Goal: Task Accomplishment & Management: Use online tool/utility

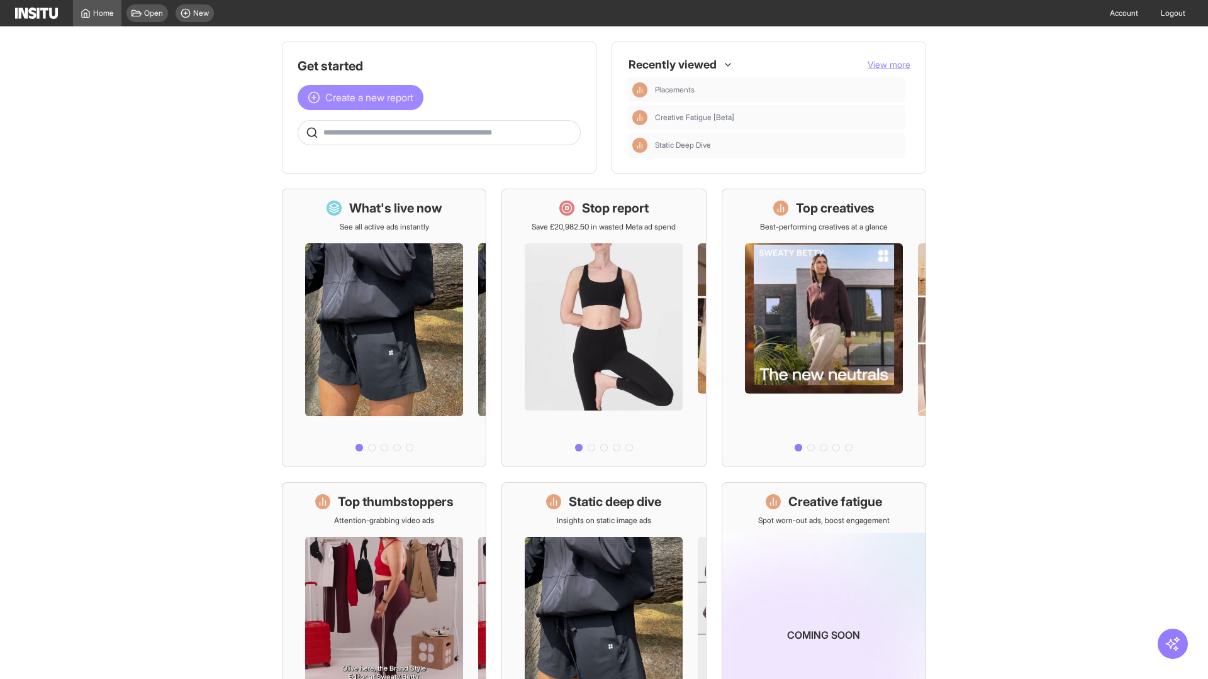
click at [364, 98] on span "Create a new report" at bounding box center [369, 97] width 88 height 15
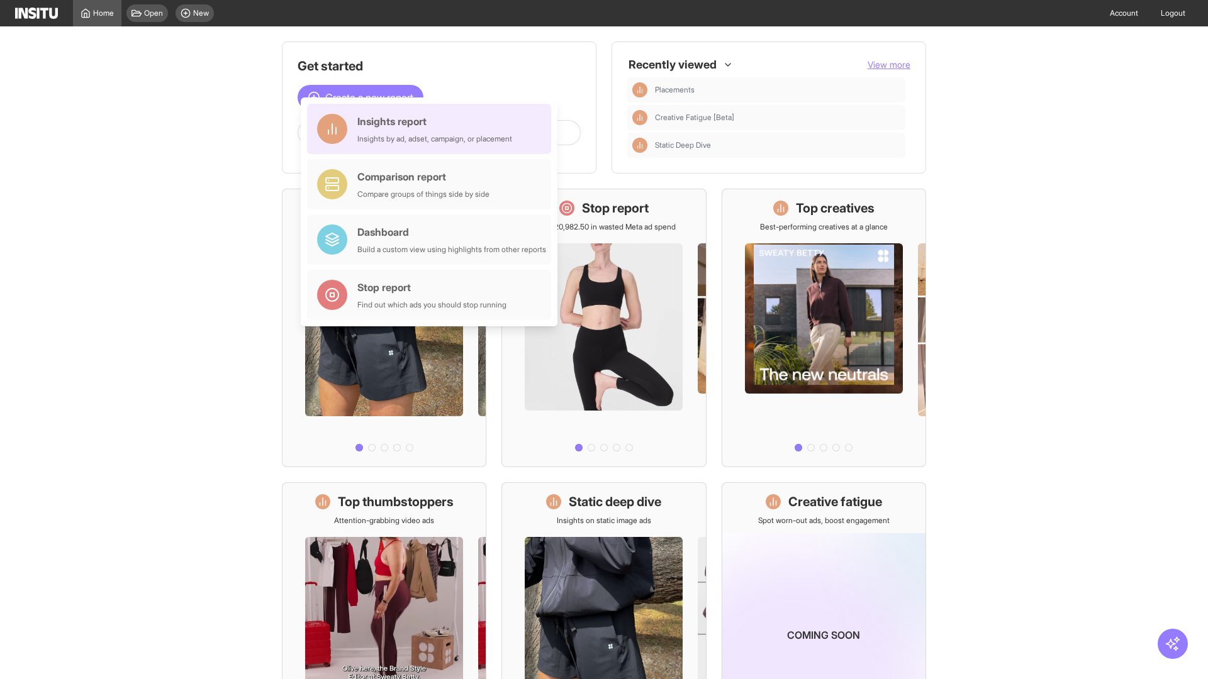
click at [432, 129] on div "Insights report Insights by ad, adset, campaign, or placement" at bounding box center [434, 129] width 155 height 30
